Goal: Information Seeking & Learning: Learn about a topic

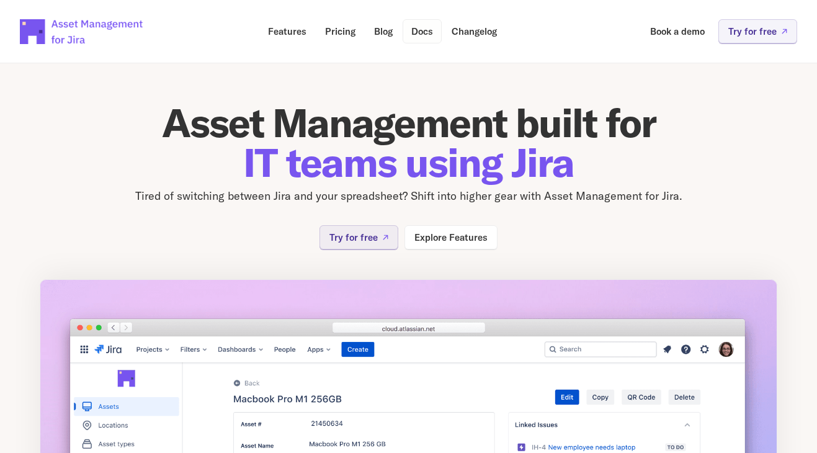
click at [424, 30] on p "Docs" at bounding box center [422, 31] width 22 height 9
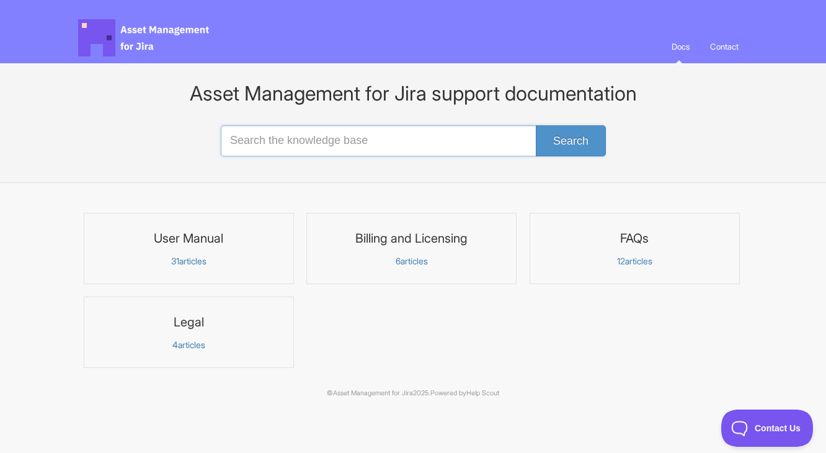
click at [368, 141] on input "Search the knowledge base" at bounding box center [413, 140] width 384 height 31
type input "intune"
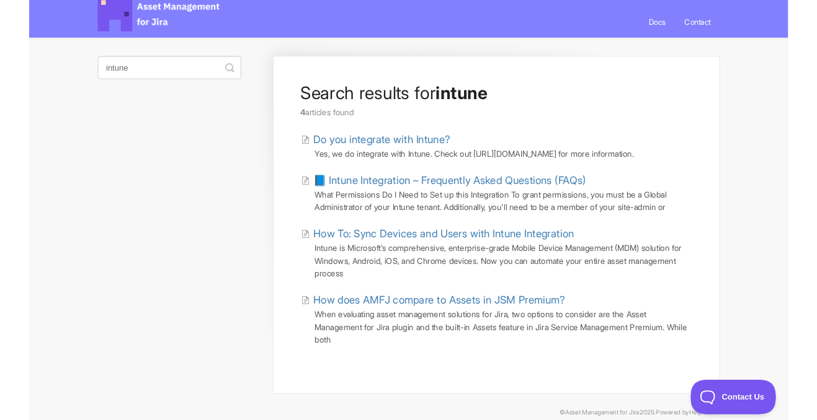
scroll to position [43, 0]
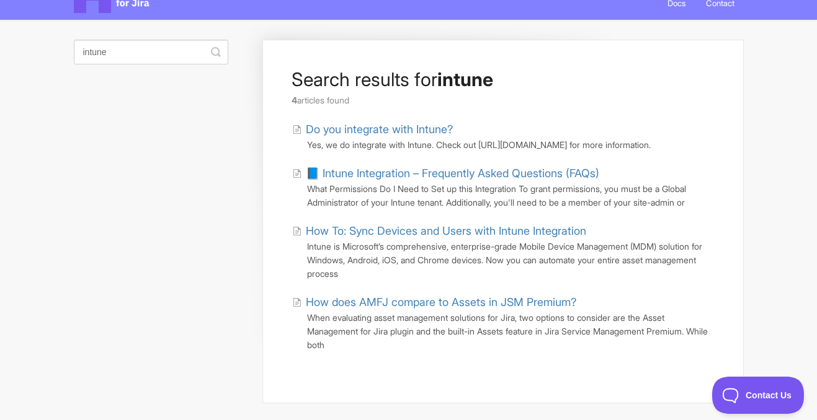
click at [365, 239] on link "How To: Sync Devices and Users with Intune Integration" at bounding box center [439, 231] width 294 height 17
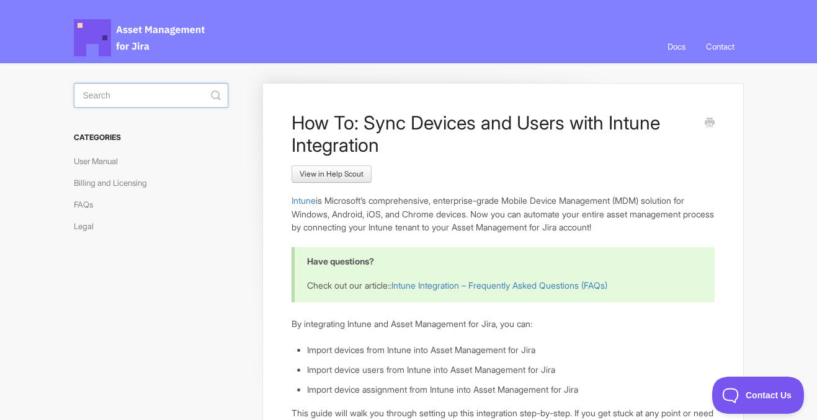
click at [149, 96] on input "Search" at bounding box center [151, 95] width 154 height 25
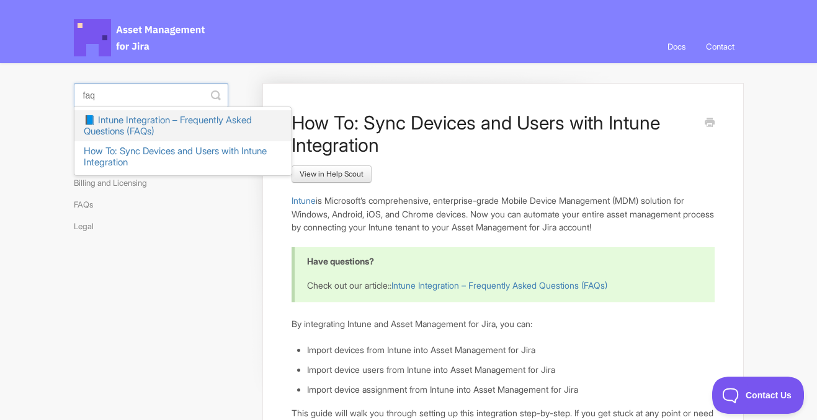
type input "faq"
click at [165, 125] on link "📘 Intune Integration – Frequently Asked Questions (FAQs)" at bounding box center [182, 125] width 217 height 31
